Goal: Book appointment/travel/reservation

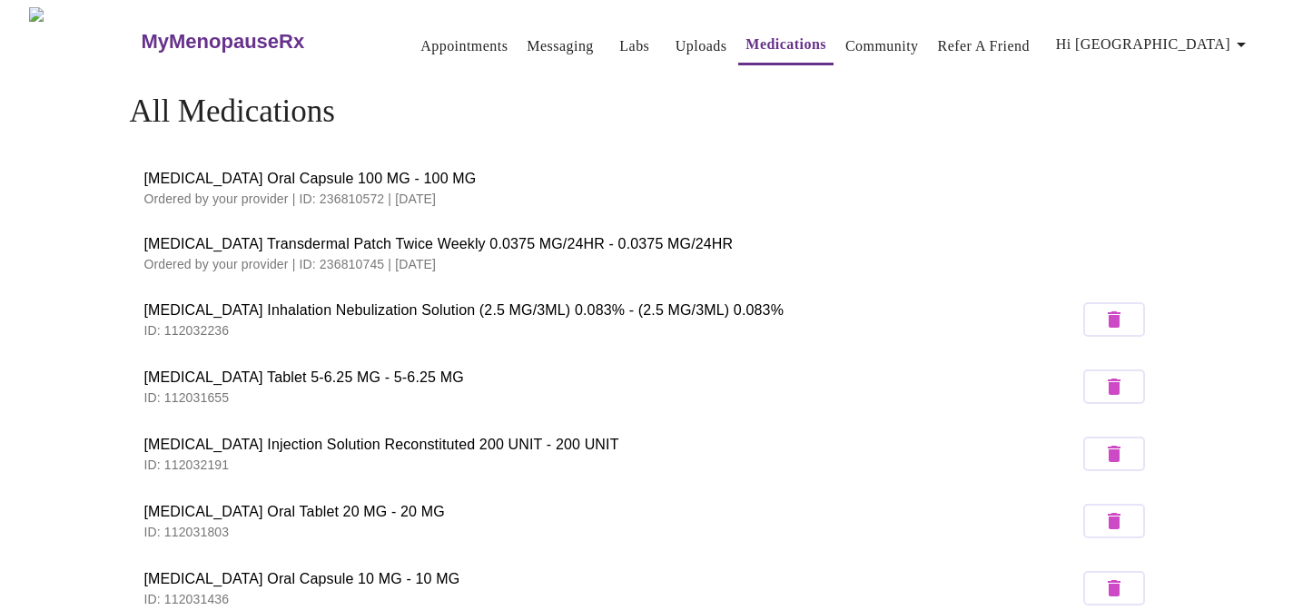
click at [527, 42] on link "Messaging" at bounding box center [560, 46] width 66 height 25
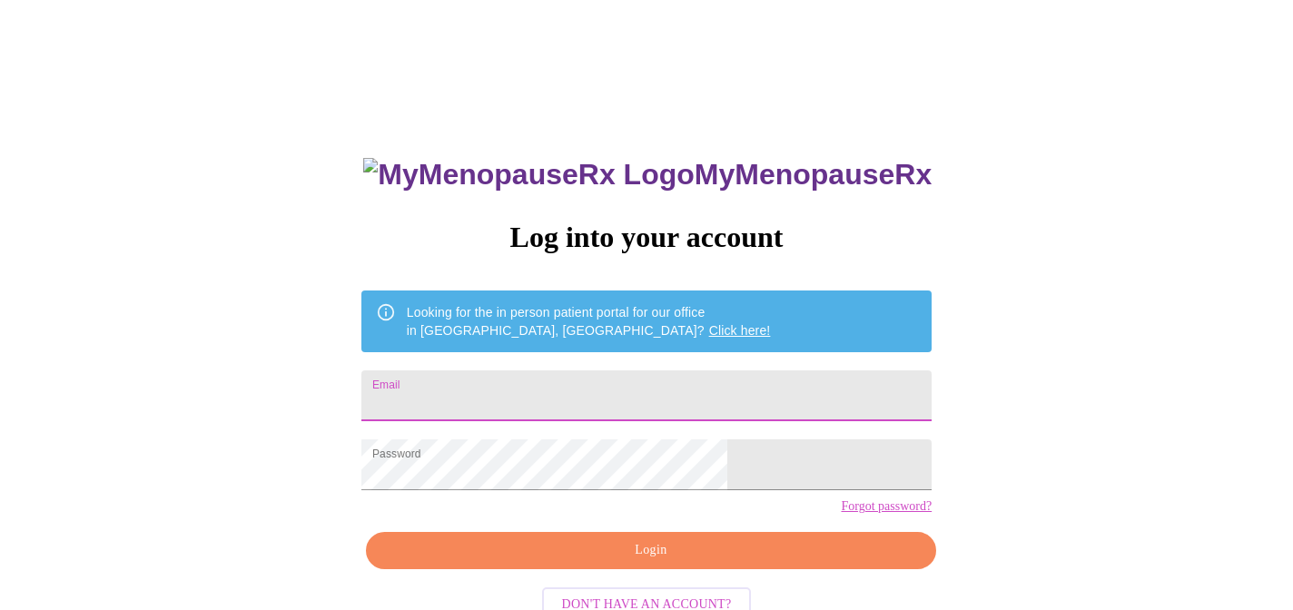
click at [586, 395] on input "Email" at bounding box center [646, 395] width 570 height 51
type input "[EMAIL_ADDRESS][DOMAIN_NAME]"
click at [605, 562] on span "Login" at bounding box center [651, 550] width 528 height 23
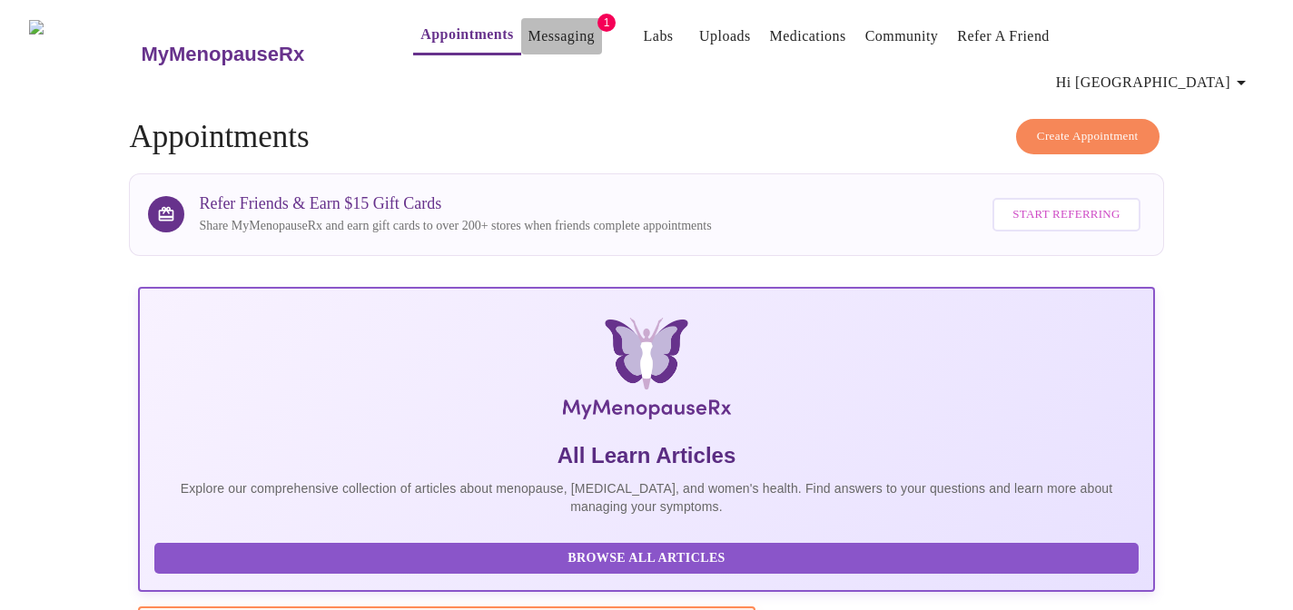
click at [528, 34] on link "Messaging" at bounding box center [561, 36] width 66 height 25
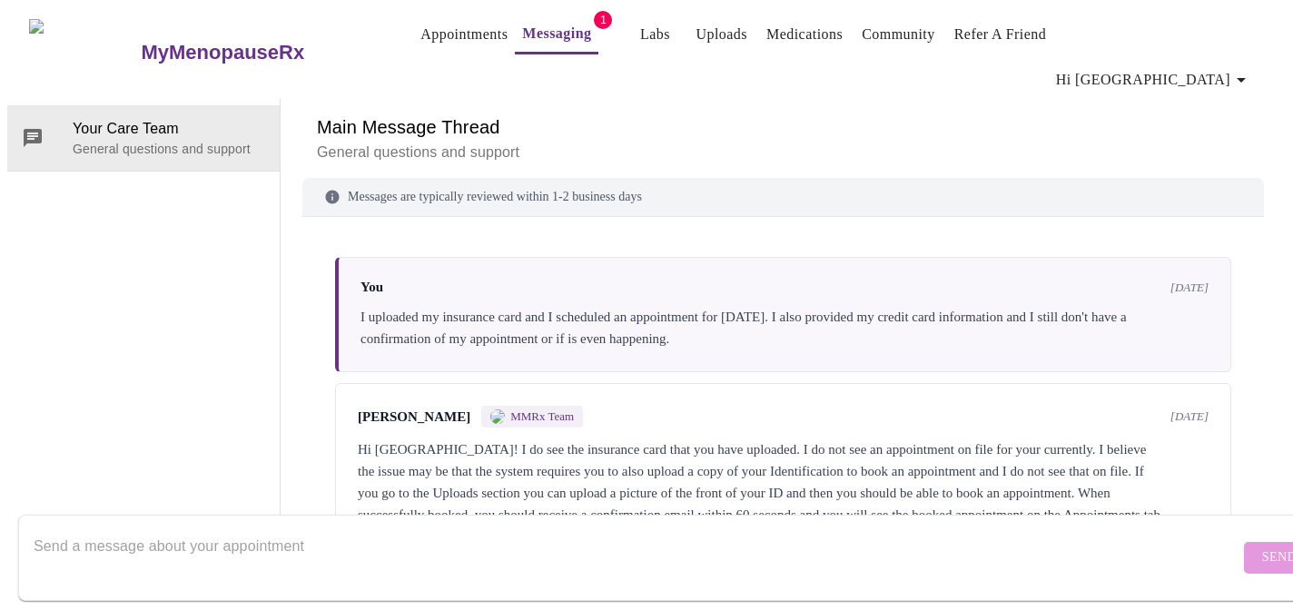
click at [427, 44] on link "Appointments" at bounding box center [463, 34] width 87 height 25
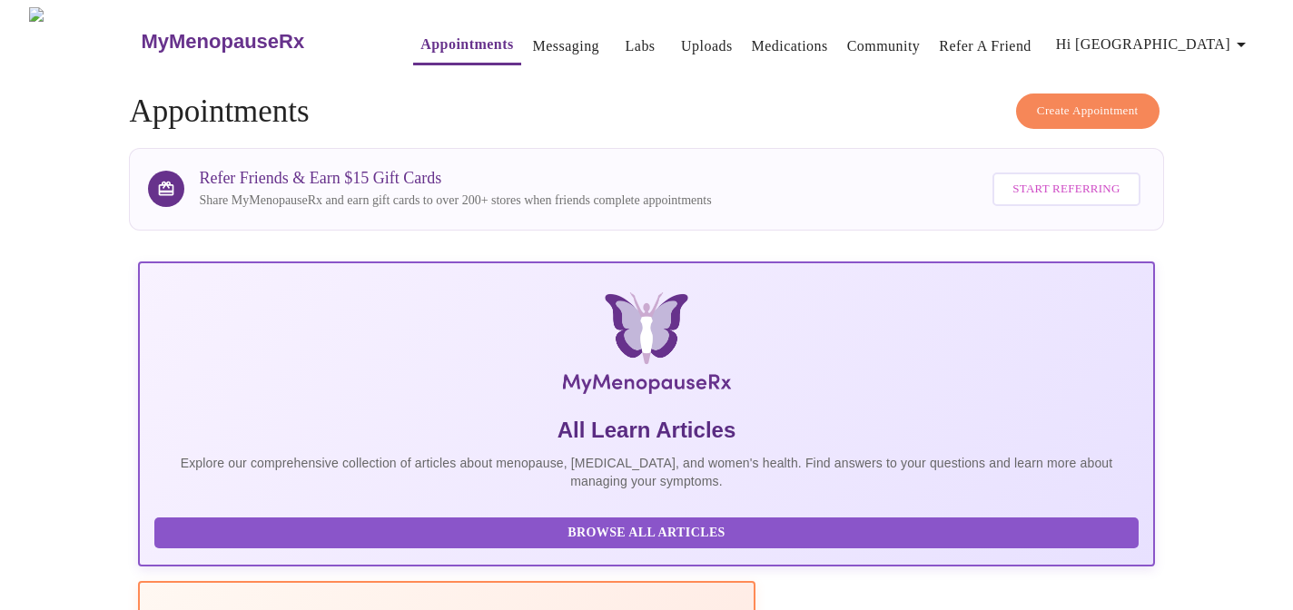
click at [1046, 103] on span "Create Appointment" at bounding box center [1088, 111] width 102 height 21
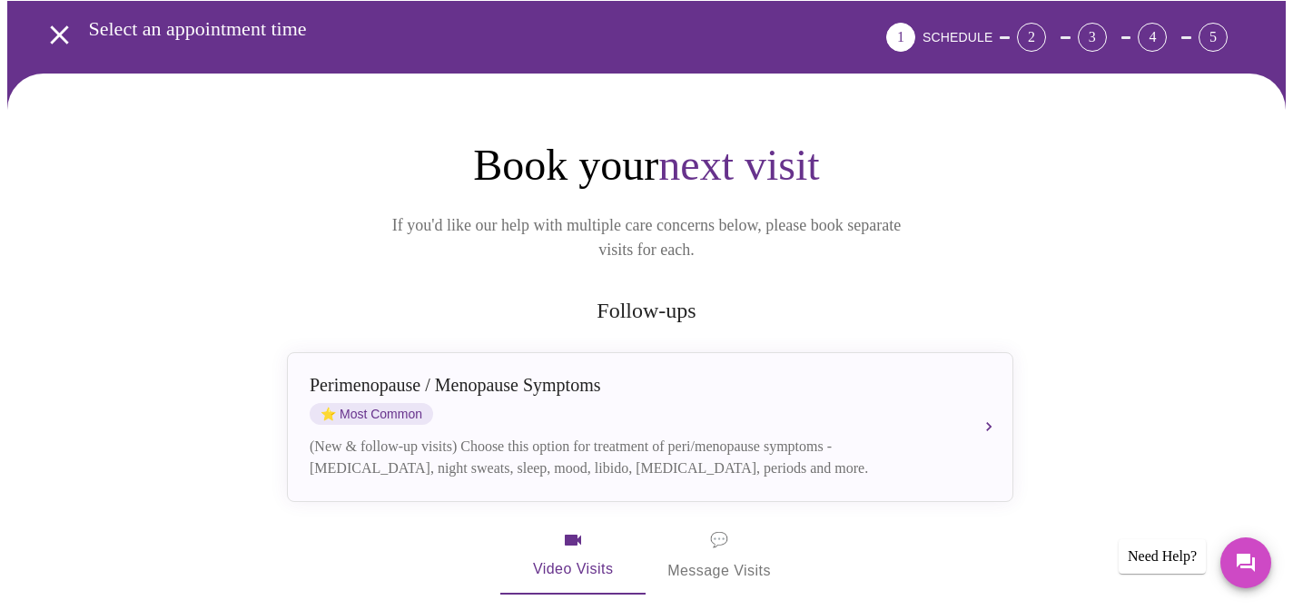
scroll to position [92, 0]
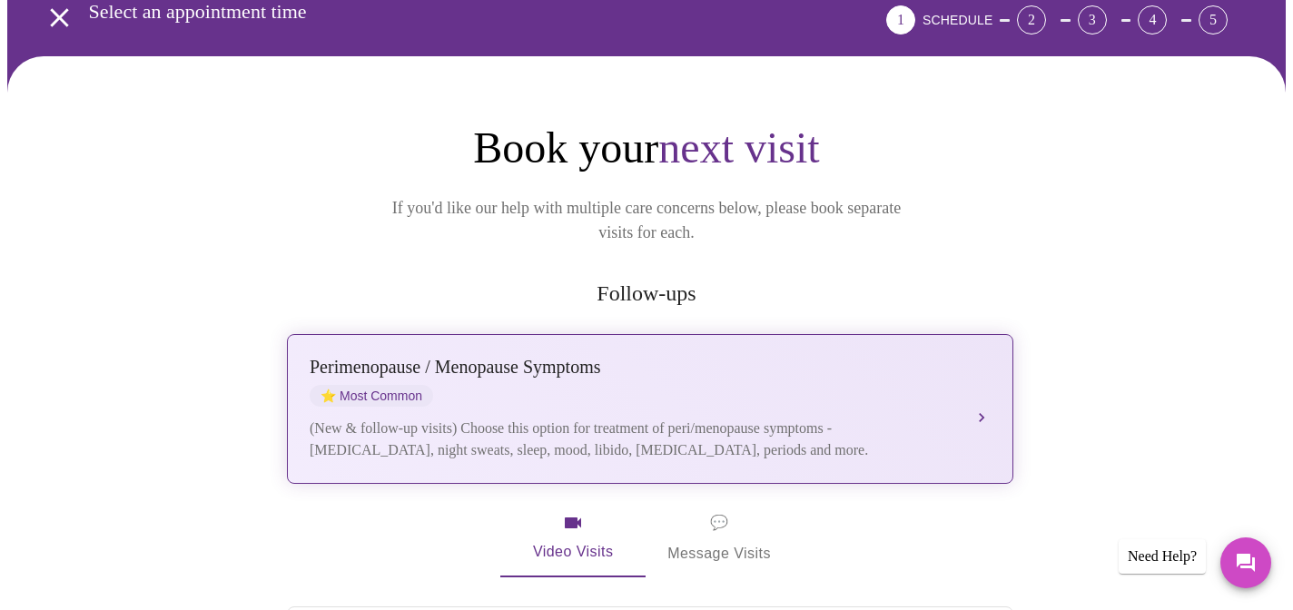
click at [774, 376] on div "[MEDICAL_DATA] / Menopause Symptoms ⭐ Most Common" at bounding box center [632, 382] width 645 height 50
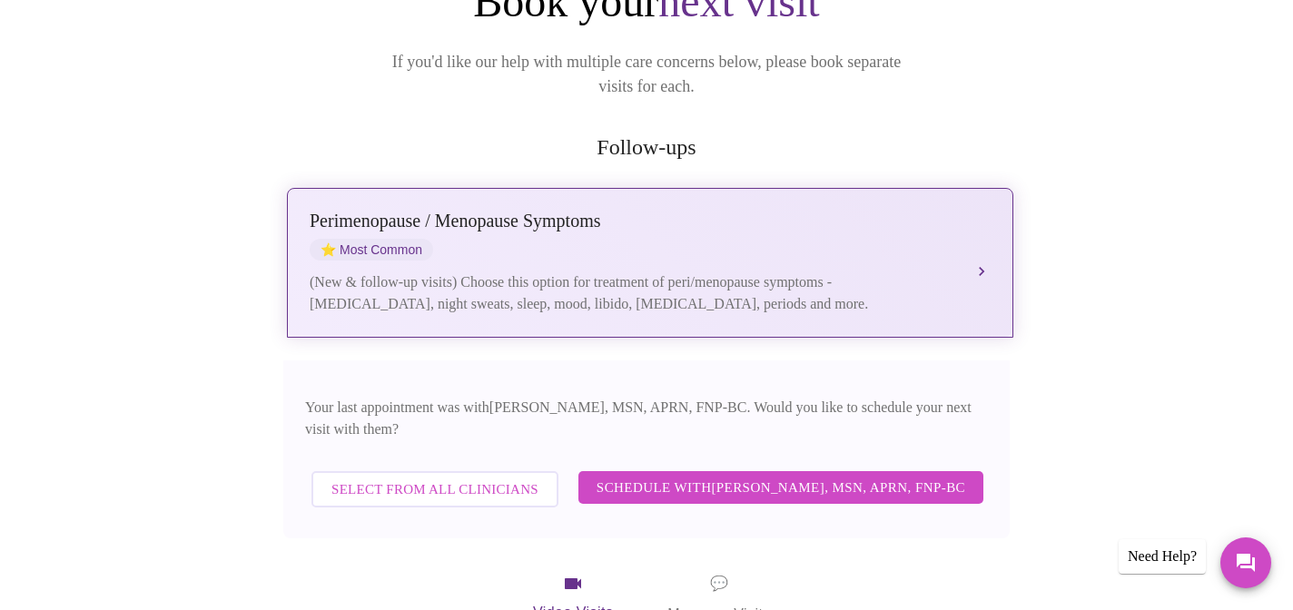
scroll to position [250, 0]
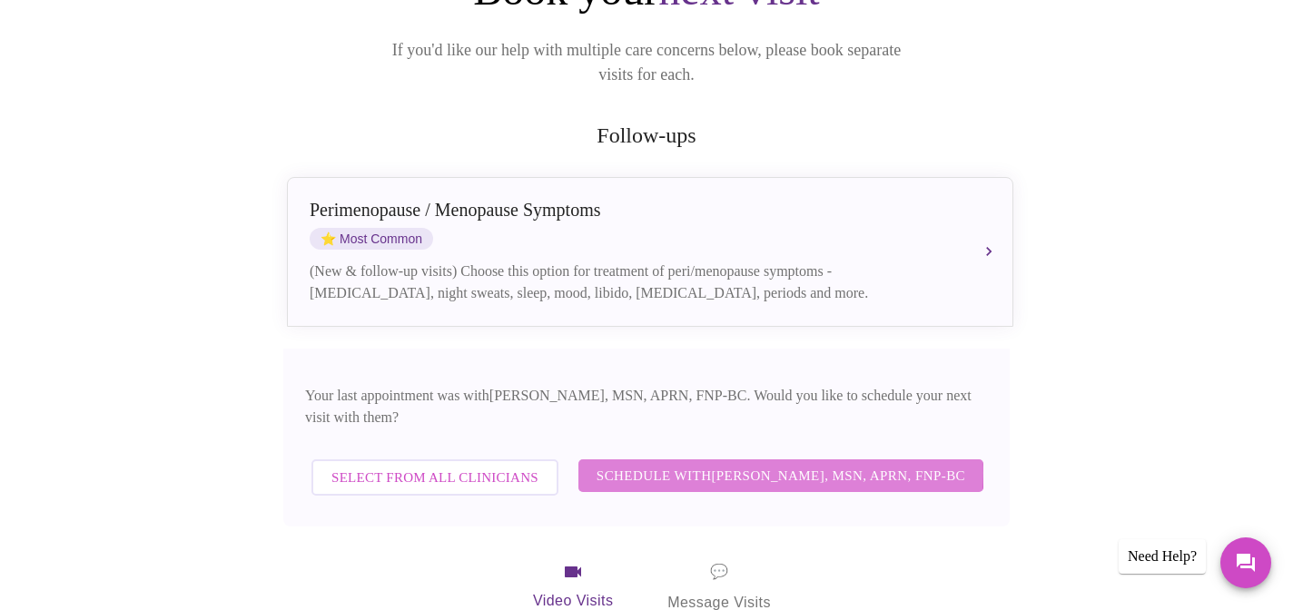
click at [759, 464] on span "Schedule with [PERSON_NAME], MSN, APRN, FNP-BC" at bounding box center [780, 476] width 369 height 24
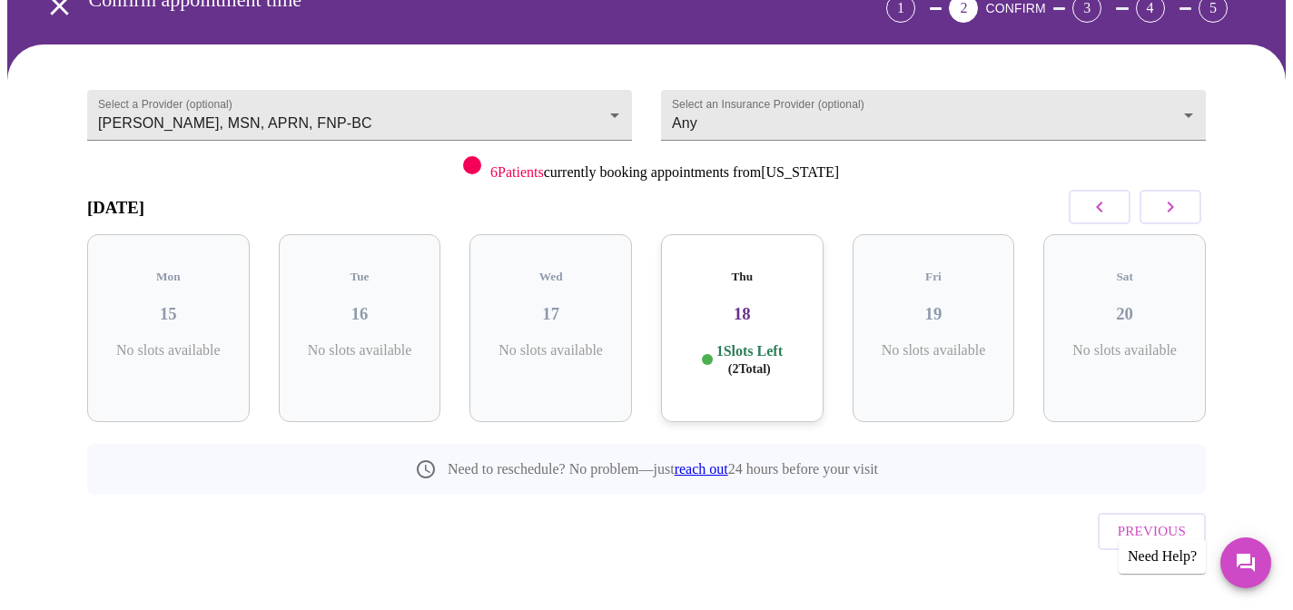
click at [760, 304] on h3 "18" at bounding box center [741, 314] width 133 height 20
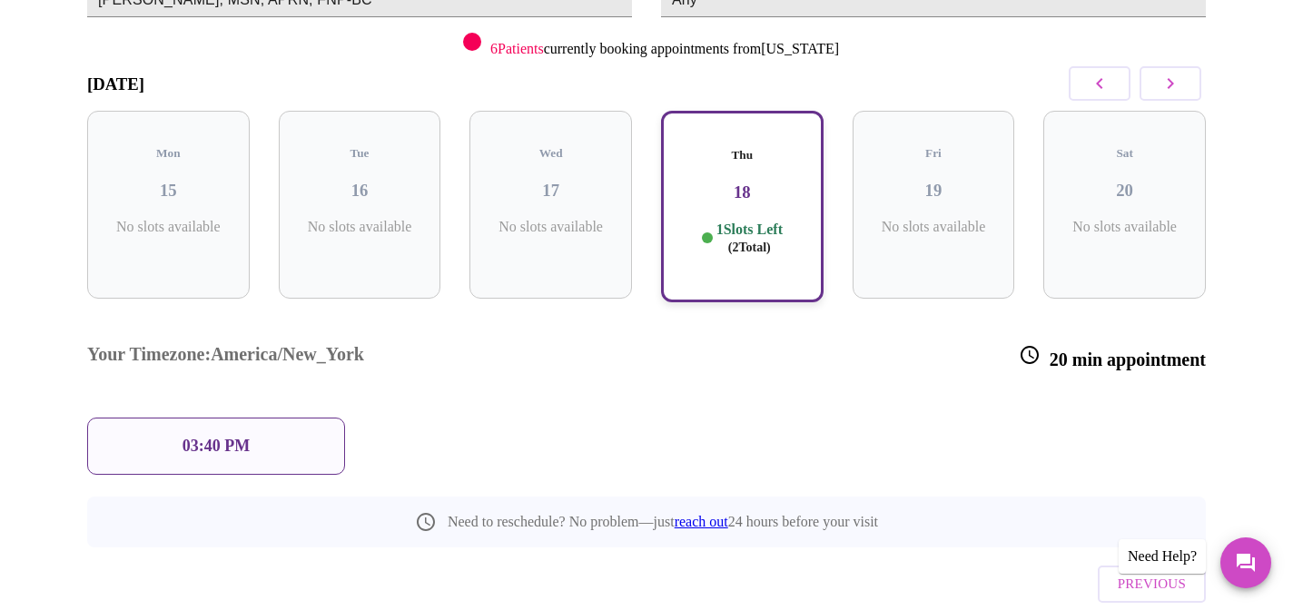
scroll to position [233, 0]
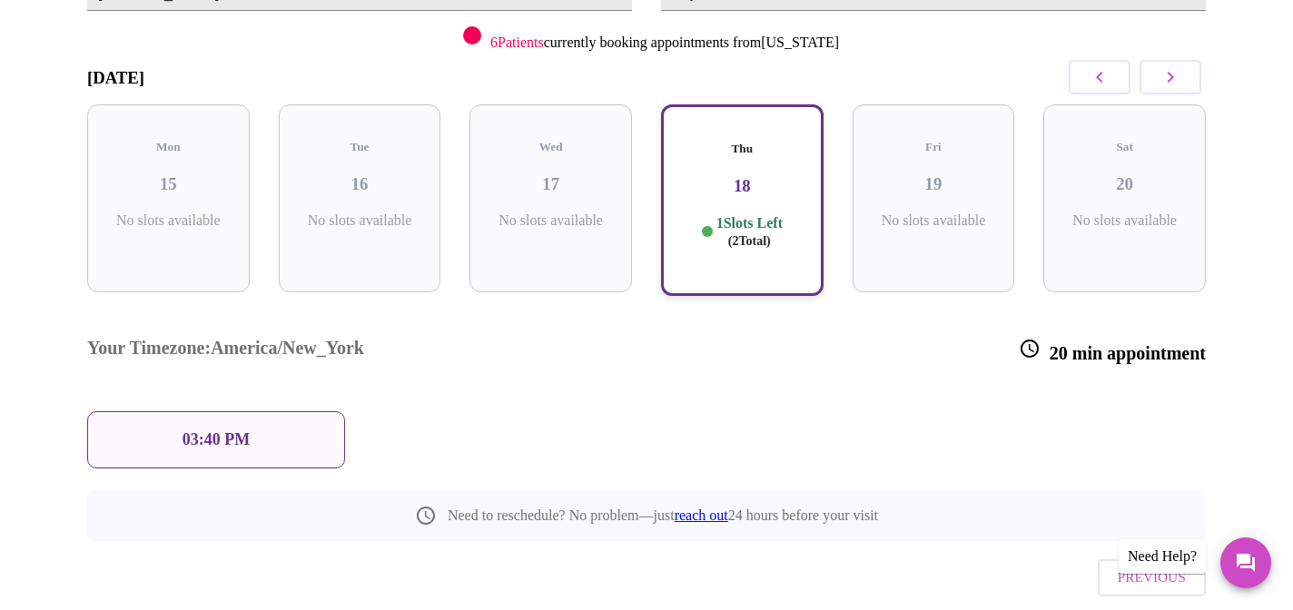
click at [279, 411] on div "03:40 PM" at bounding box center [216, 439] width 258 height 57
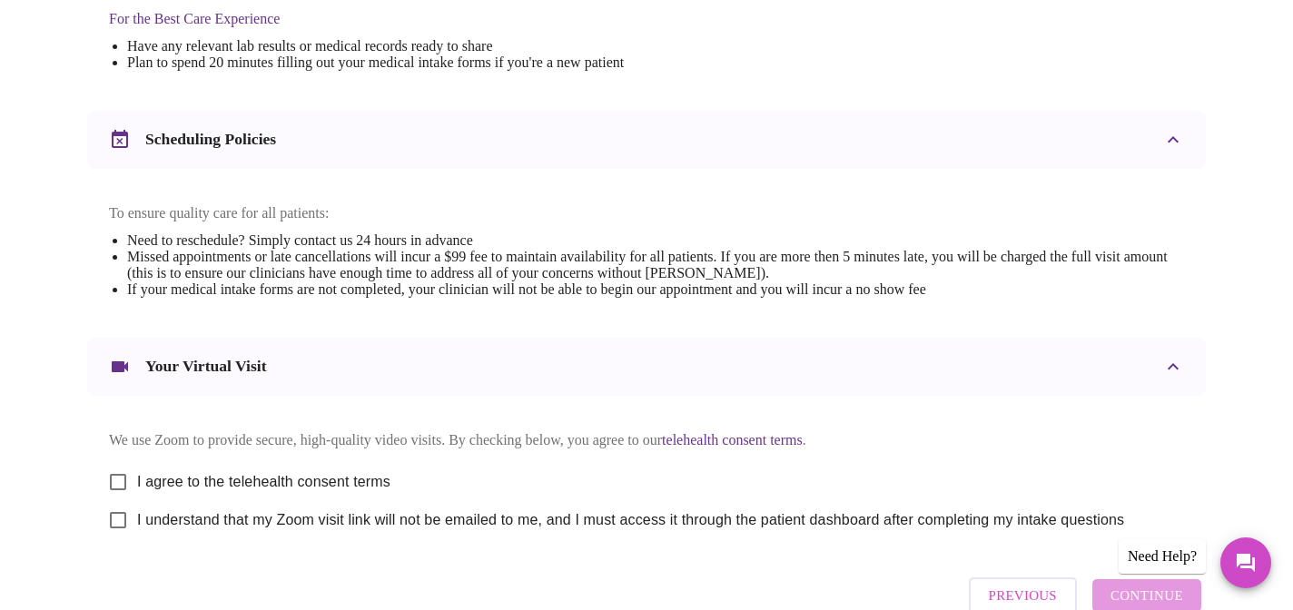
scroll to position [608, 0]
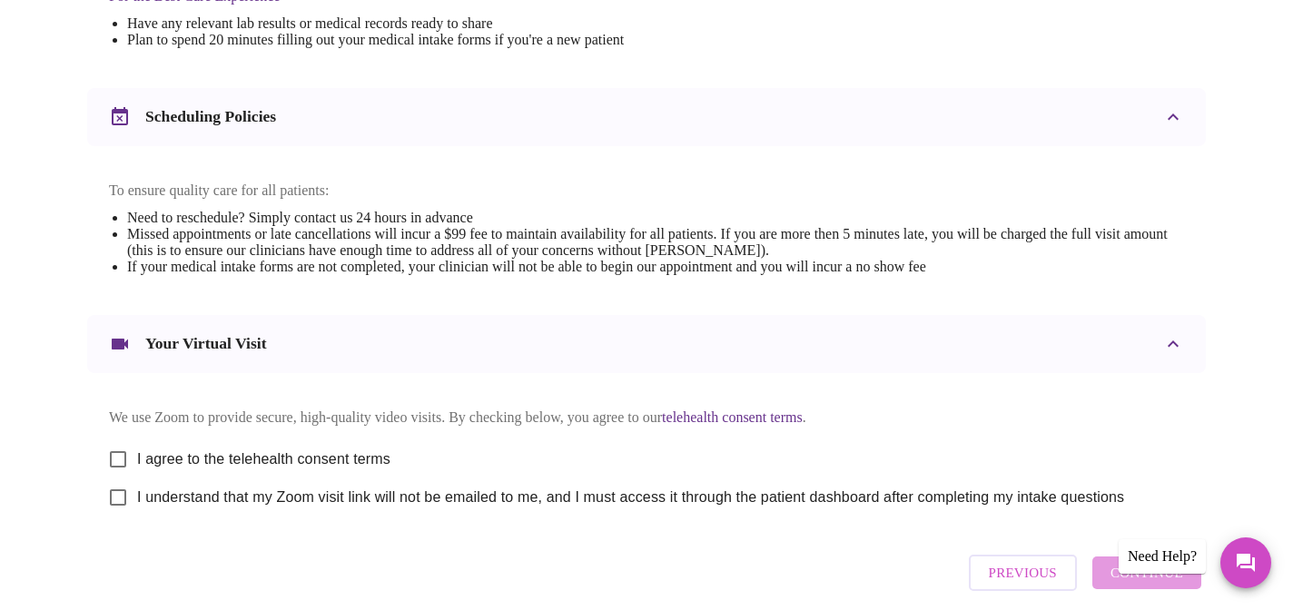
click at [123, 469] on input "I agree to the telehealth consent terms" at bounding box center [118, 459] width 38 height 38
checkbox input "true"
click at [115, 514] on input "I understand that my Zoom visit link will not be emailed to me, and I must acce…" at bounding box center [118, 497] width 38 height 38
checkbox input "true"
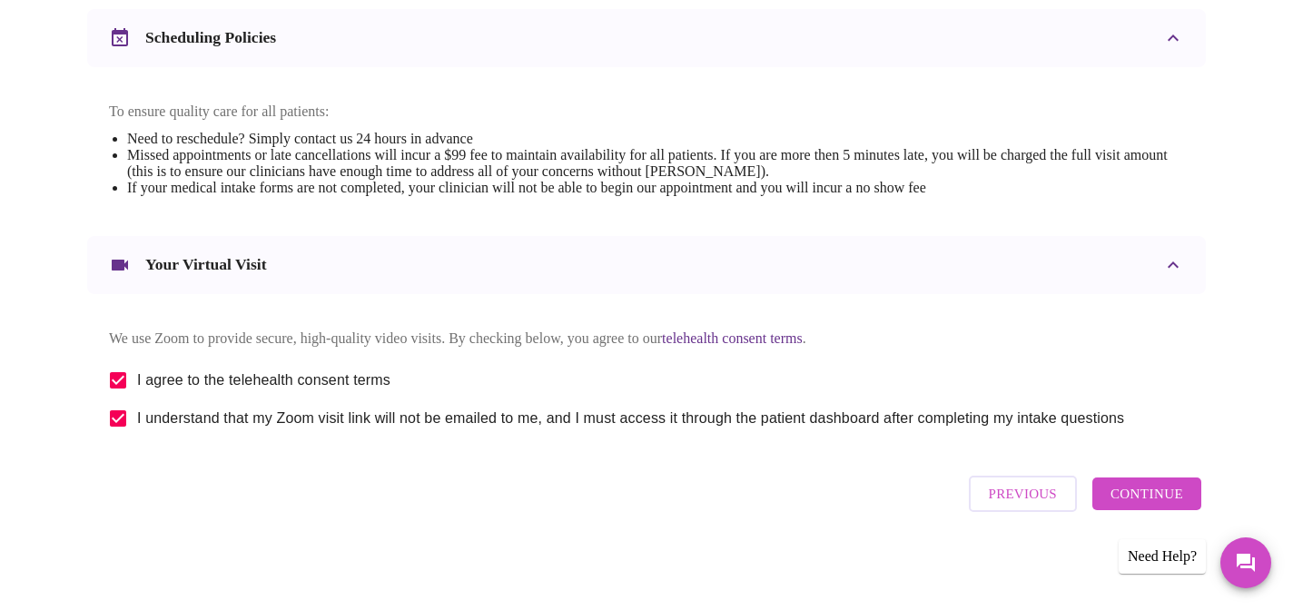
scroll to position [705, 0]
click at [1130, 490] on span "Continue" at bounding box center [1146, 494] width 73 height 24
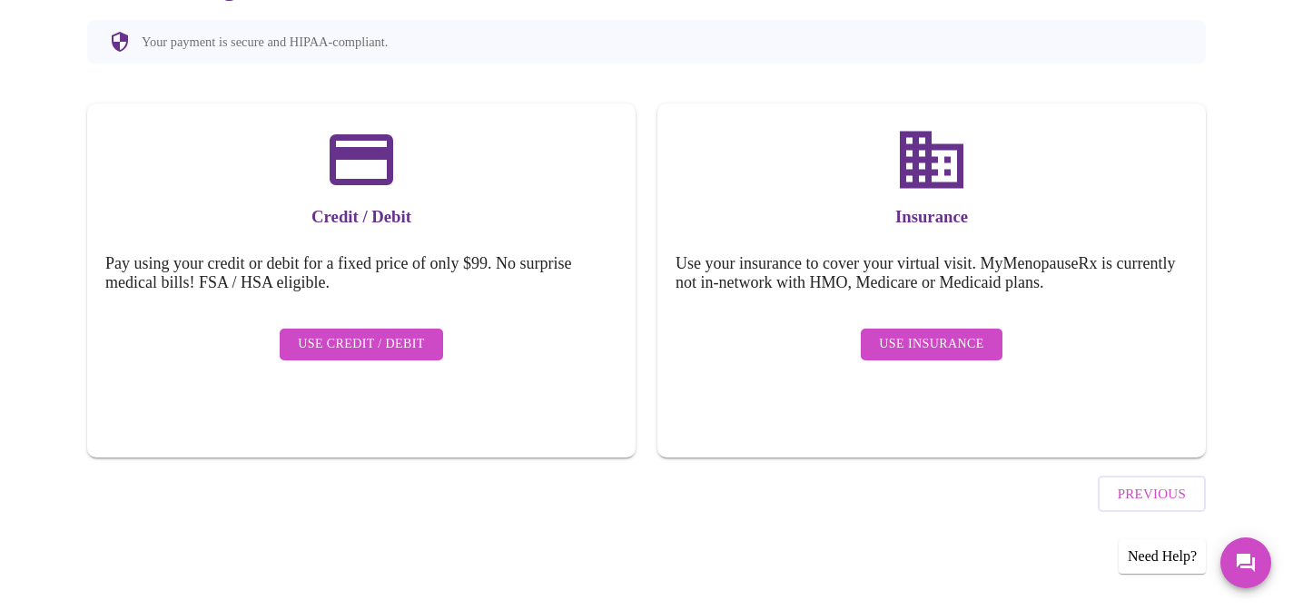
scroll to position [162, 0]
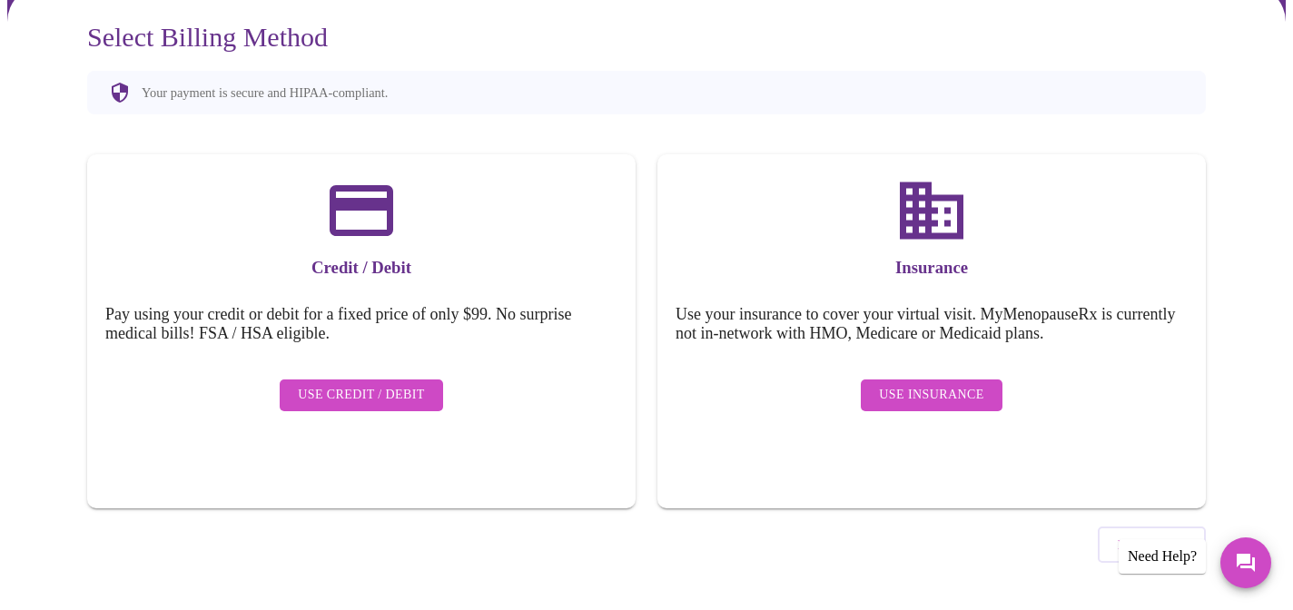
click at [928, 384] on span "Use Insurance" at bounding box center [931, 395] width 104 height 23
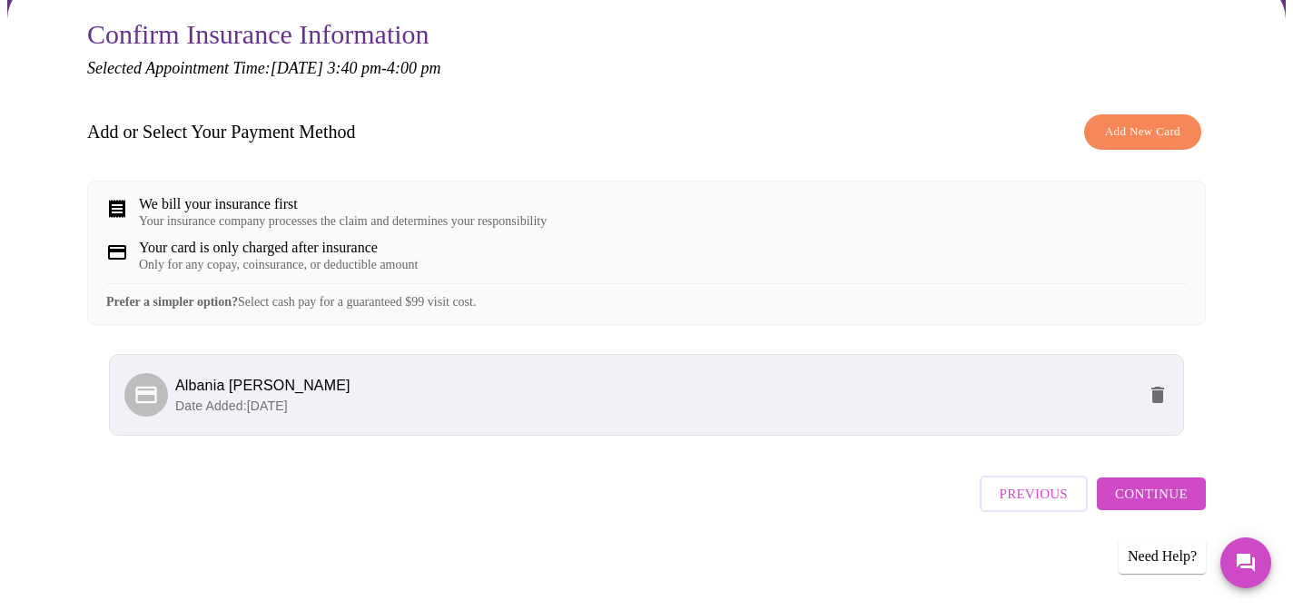
scroll to position [178, 0]
click at [1169, 496] on span "Continue" at bounding box center [1151, 494] width 73 height 24
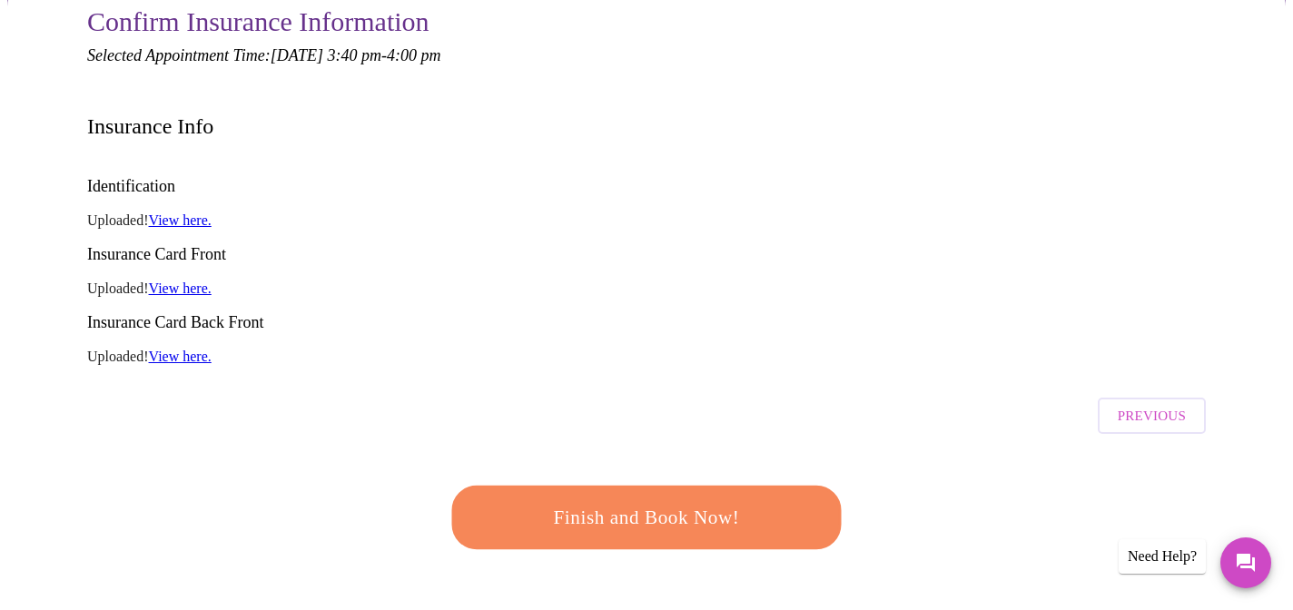
click at [739, 501] on span "Finish and Book Now!" at bounding box center [646, 518] width 337 height 34
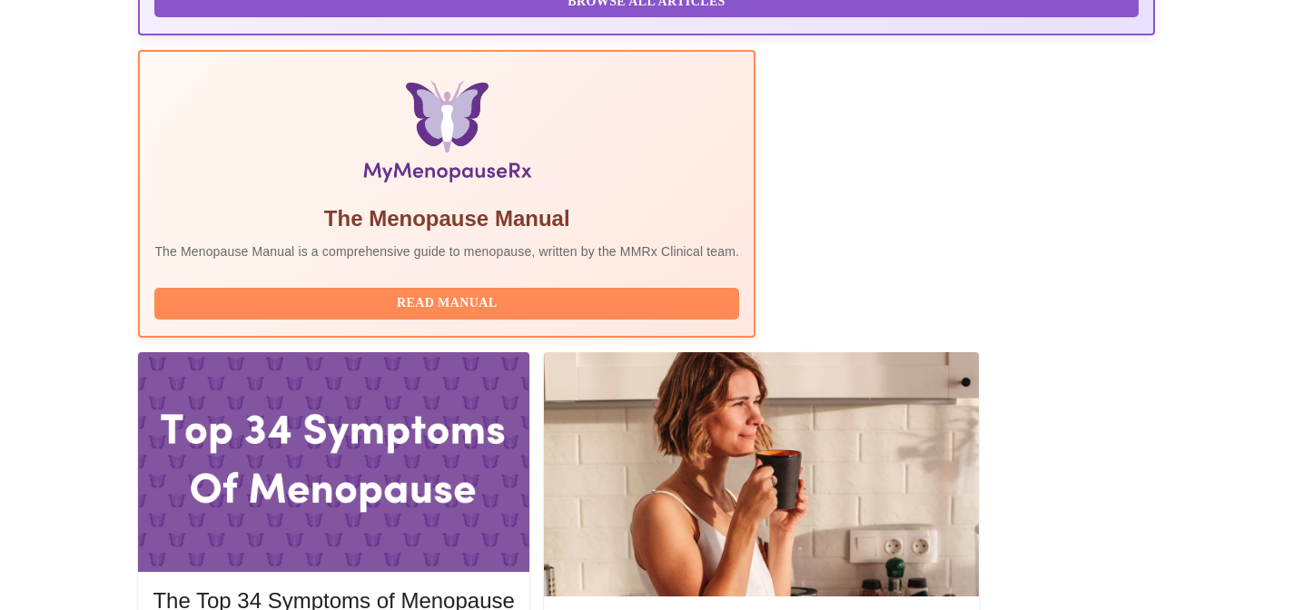
scroll to position [540, 0]
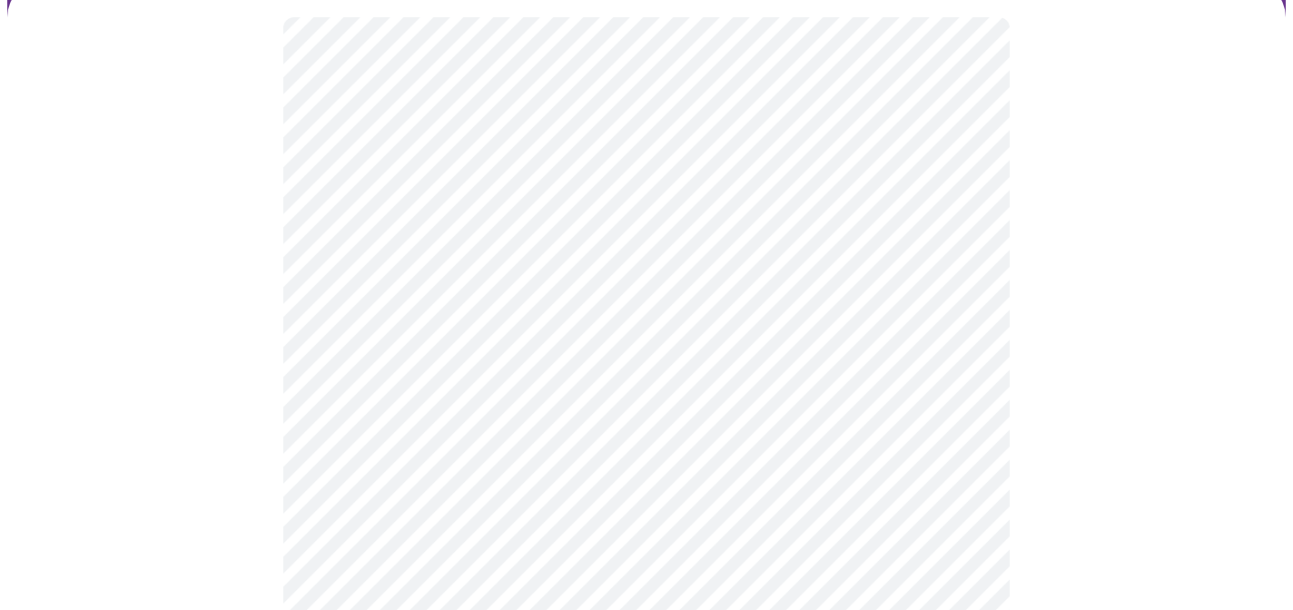
scroll to position [157, 0]
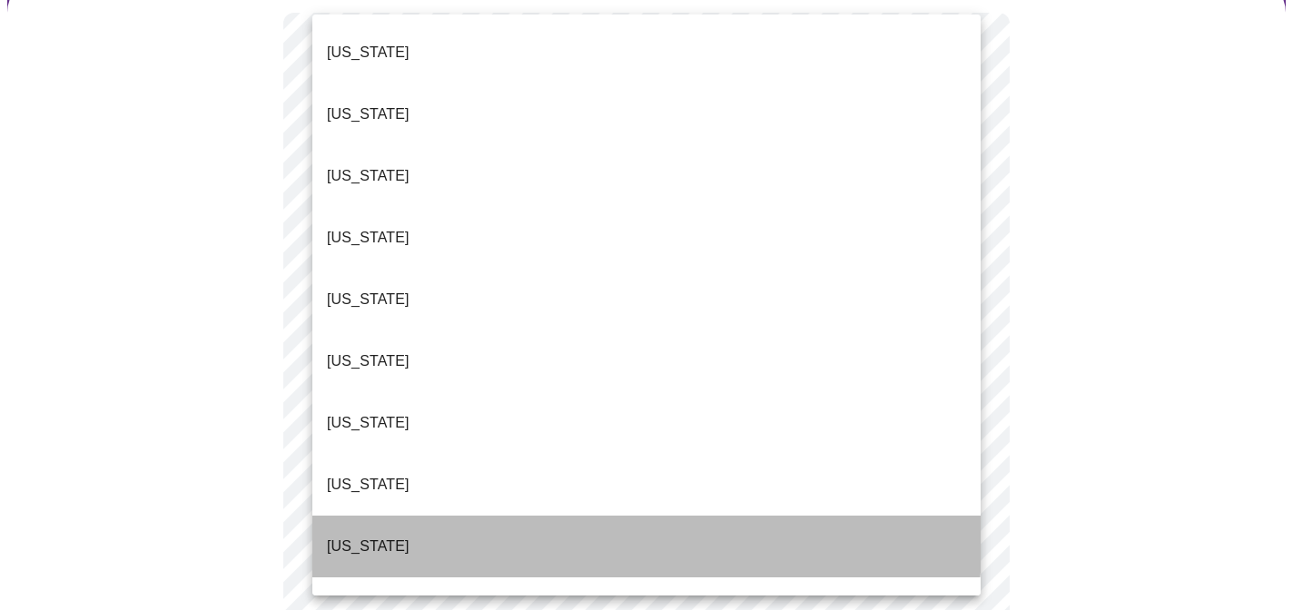
click at [445, 516] on li "[US_STATE]" at bounding box center [646, 547] width 668 height 62
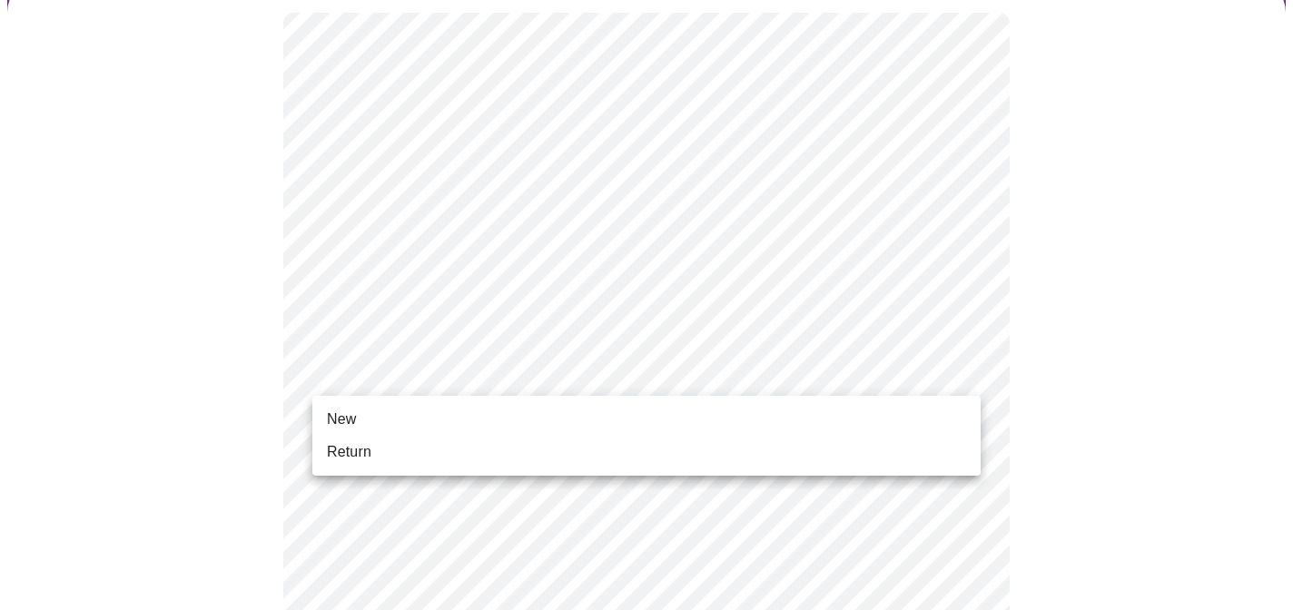
click at [457, 446] on li "Return" at bounding box center [646, 452] width 668 height 33
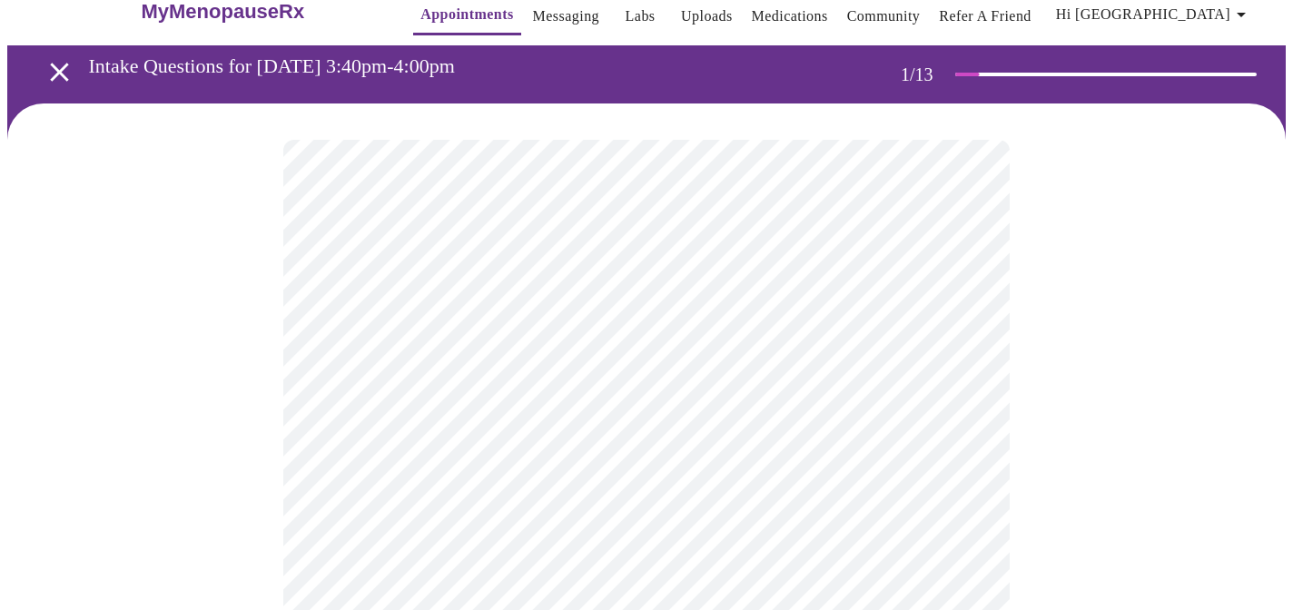
scroll to position [0, 0]
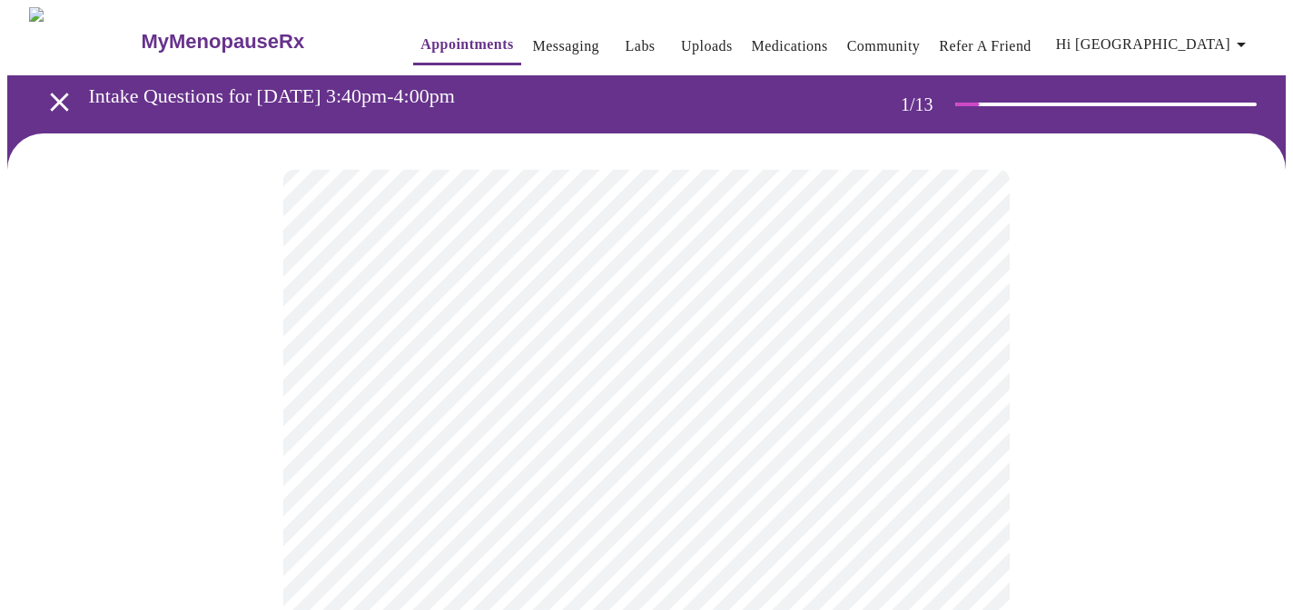
click at [533, 34] on link "Messaging" at bounding box center [566, 46] width 66 height 25
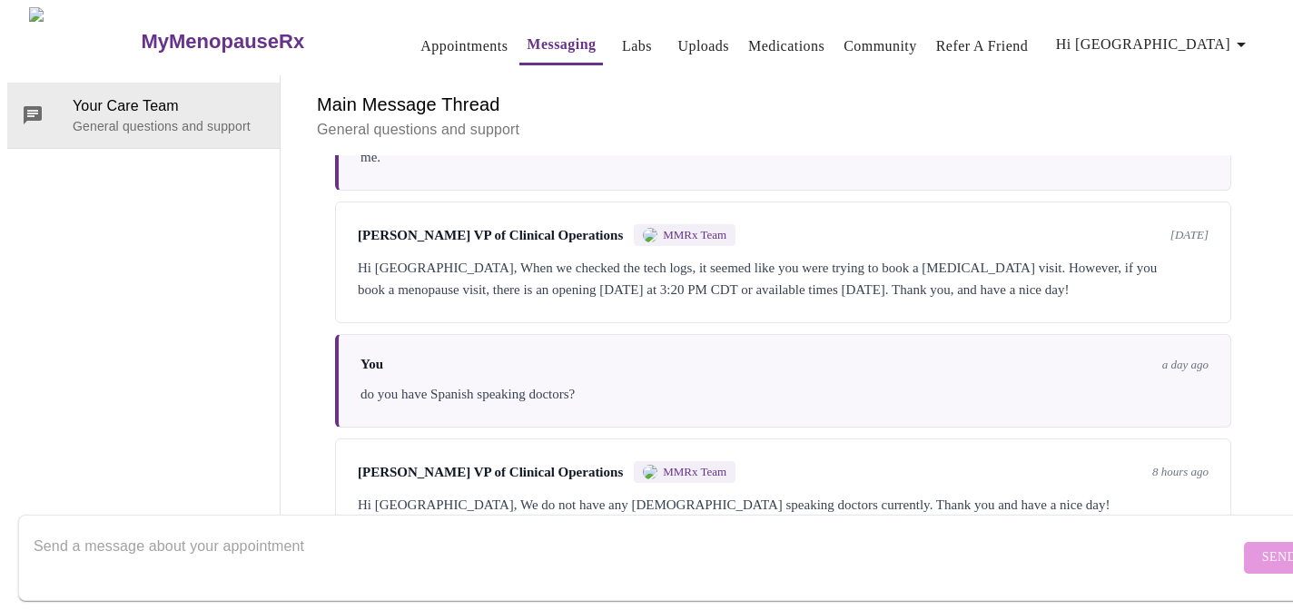
scroll to position [1730, 0]
